Goal: Information Seeking & Learning: Learn about a topic

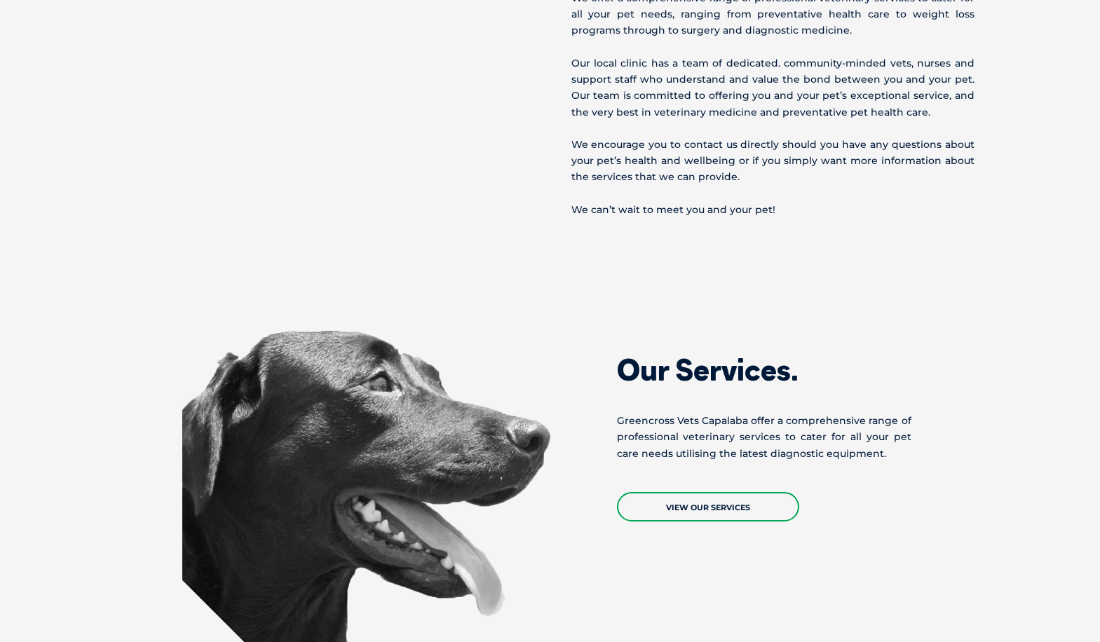
scroll to position [1332, 0]
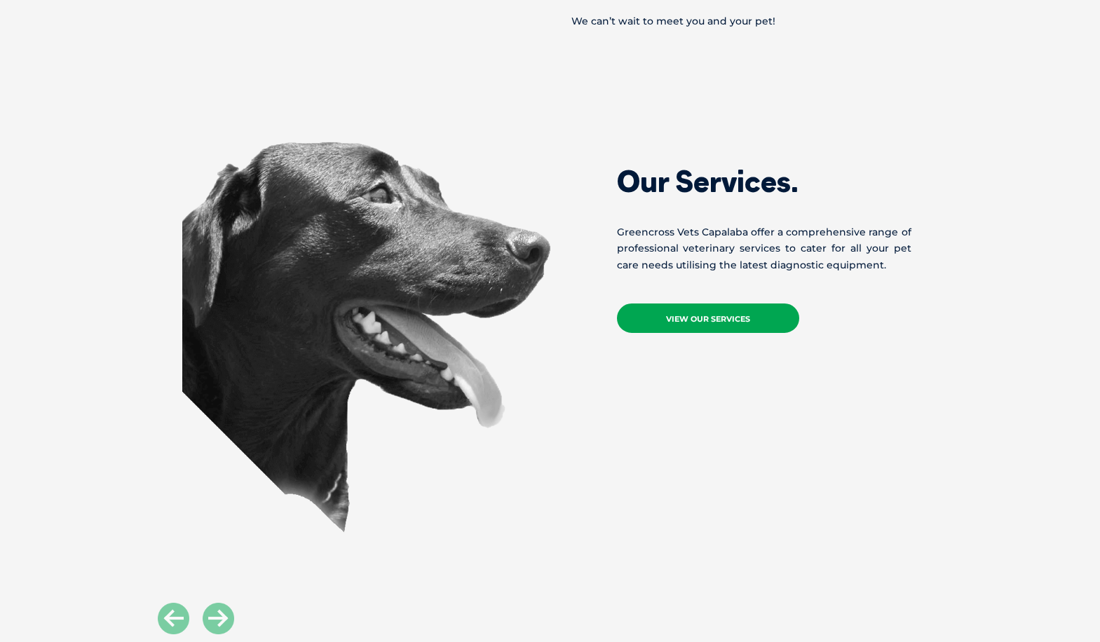
click at [662, 333] on link "View Our Services" at bounding box center [708, 318] width 182 height 29
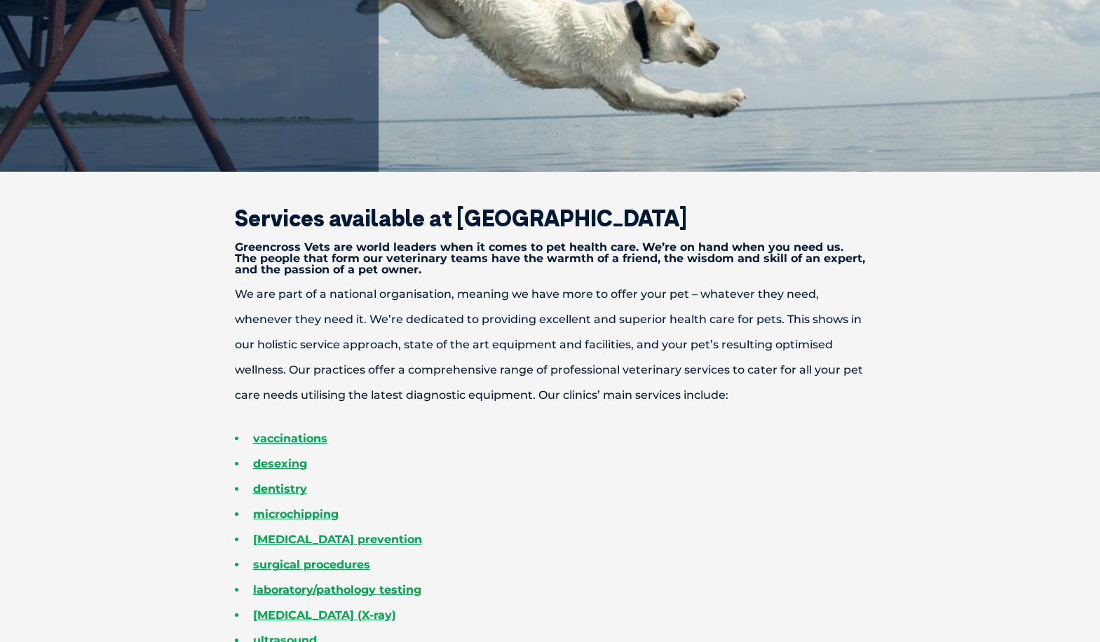
scroll to position [350, 0]
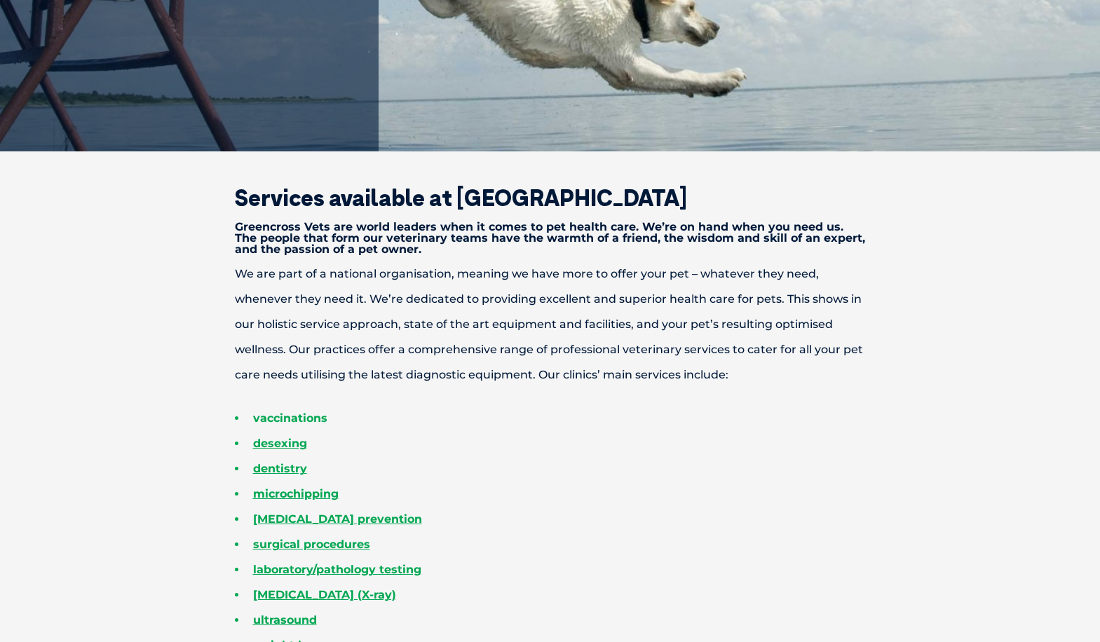
click at [306, 419] on link "vaccinations" at bounding box center [290, 417] width 74 height 13
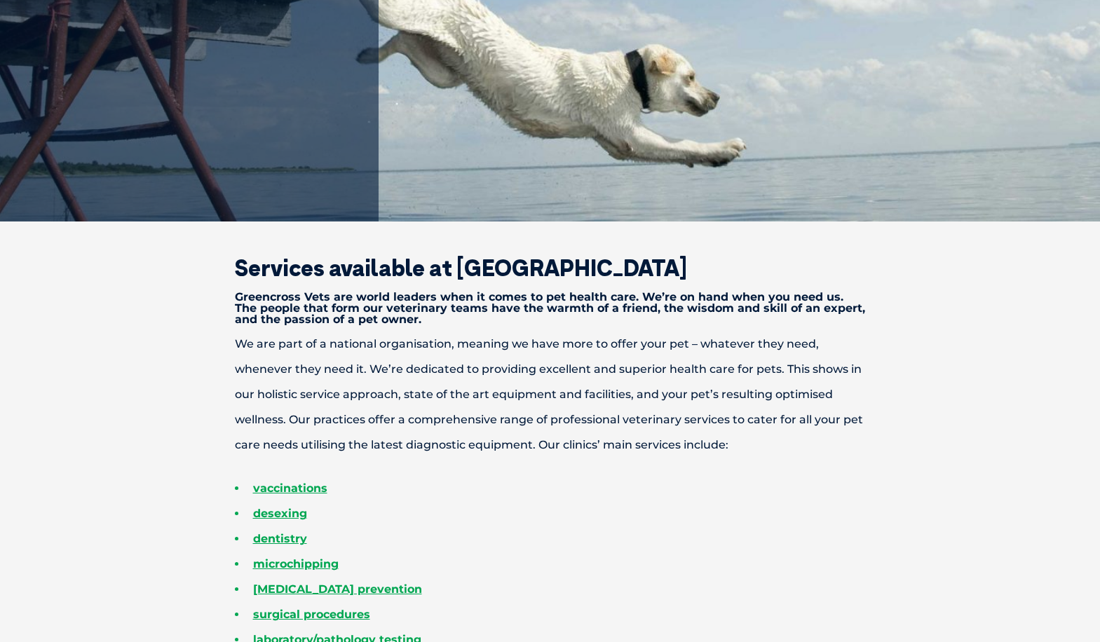
scroll to position [0, 0]
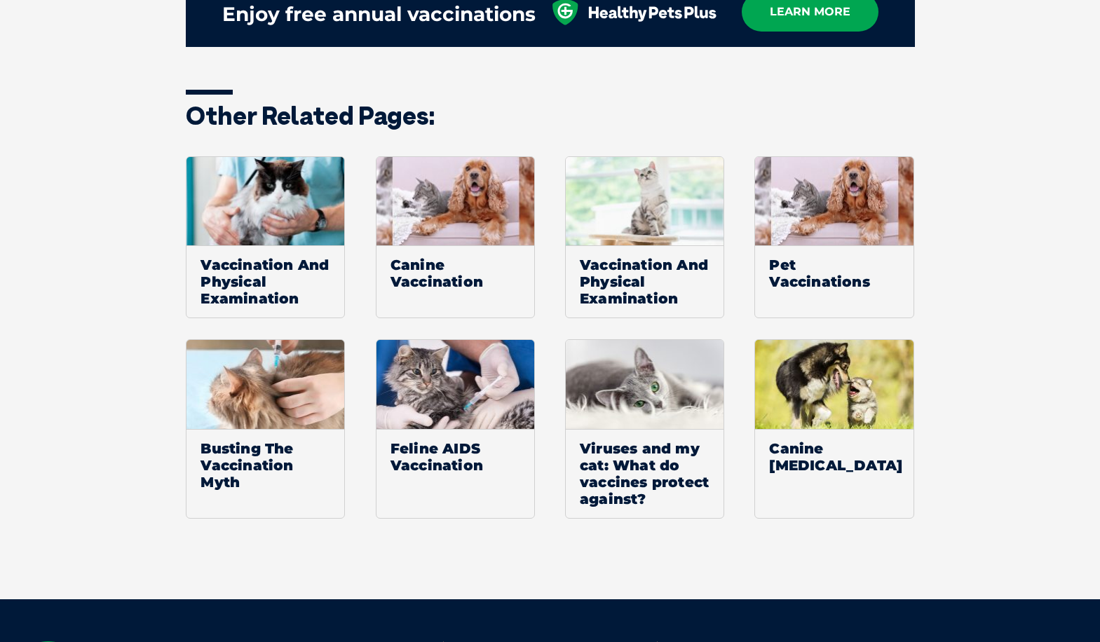
scroll to position [1963, 0]
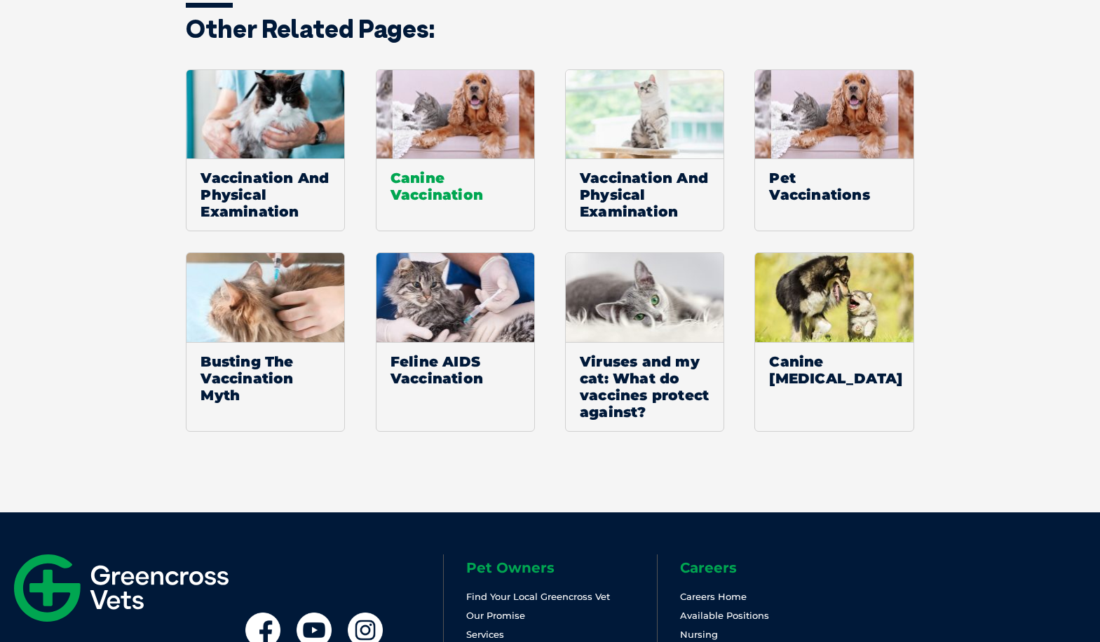
click at [418, 189] on span "Canine Vaccination" at bounding box center [455, 185] width 158 height 55
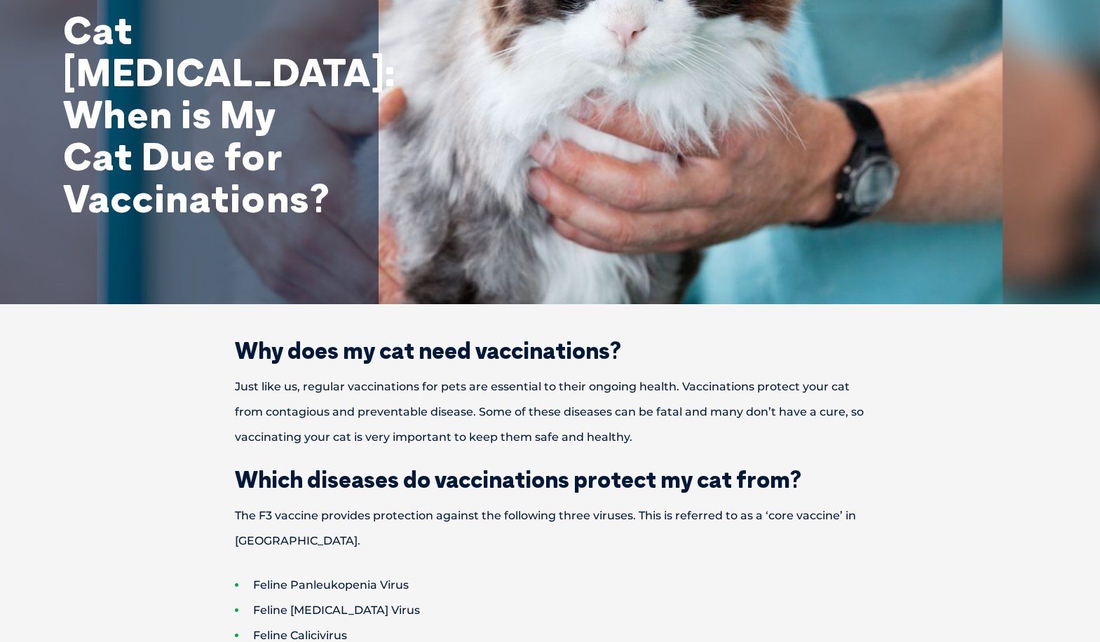
scroll to position [0, 0]
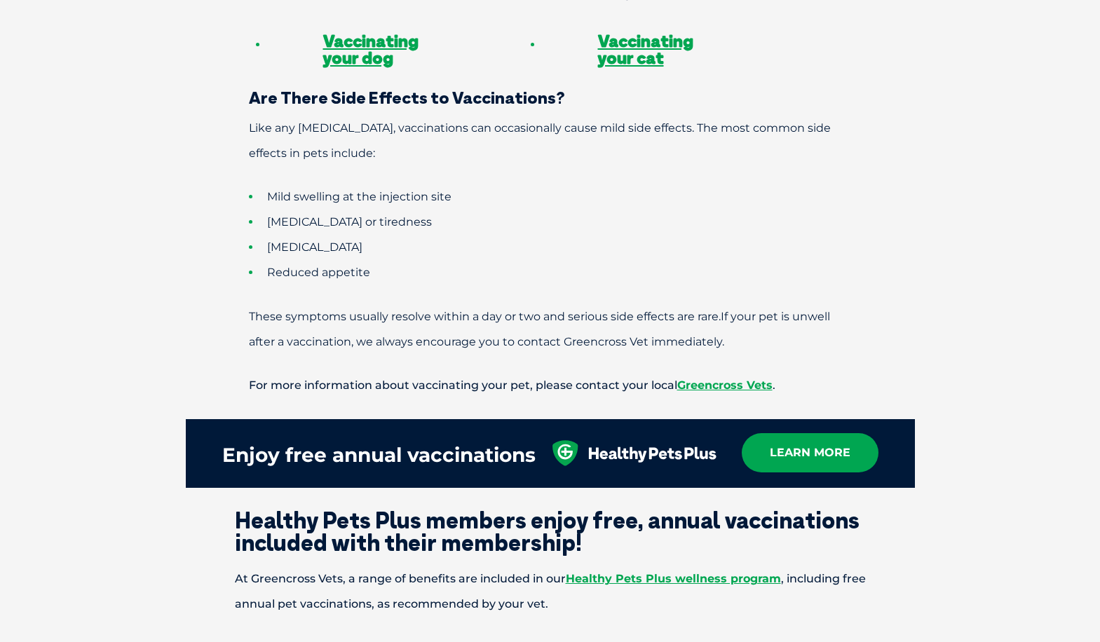
scroll to position [1122, 0]
